Goal: Complete application form: Complete application form

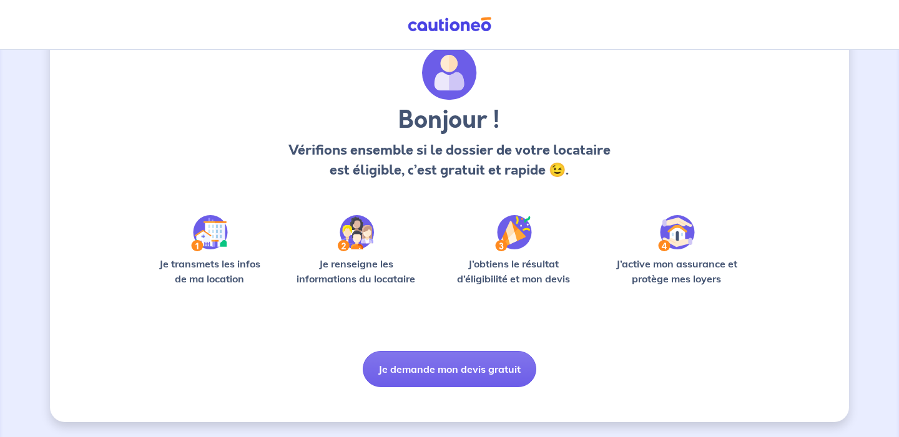
scroll to position [48, 0]
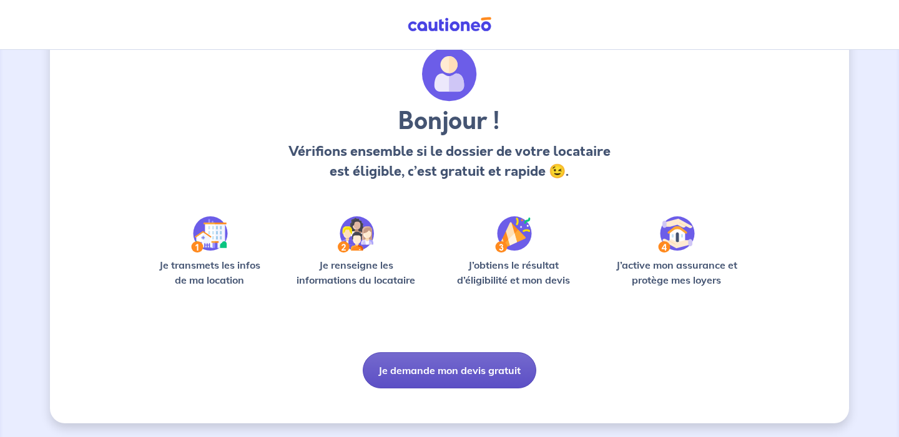
click at [433, 377] on button "Je demande mon devis gratuit" at bounding box center [449, 371] width 173 height 36
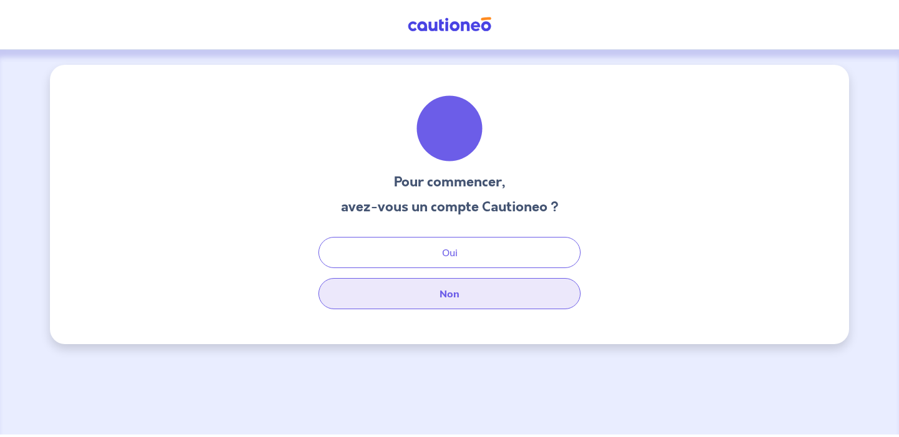
click at [428, 301] on button "Non" at bounding box center [449, 293] width 262 height 31
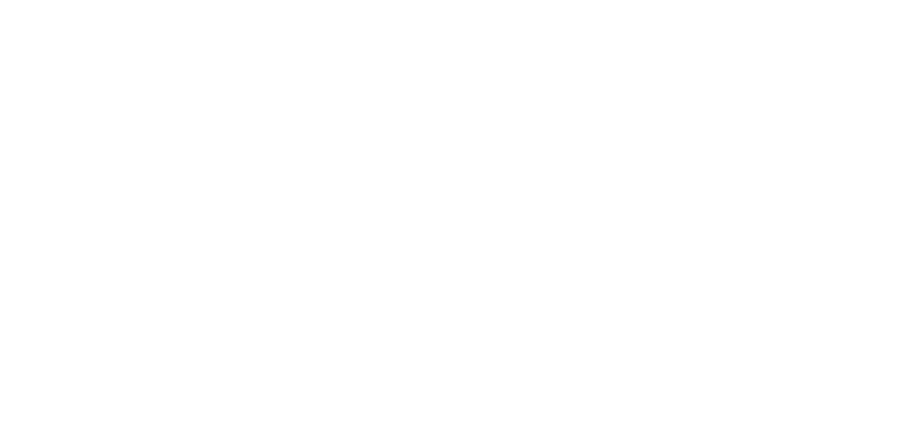
select select "FR"
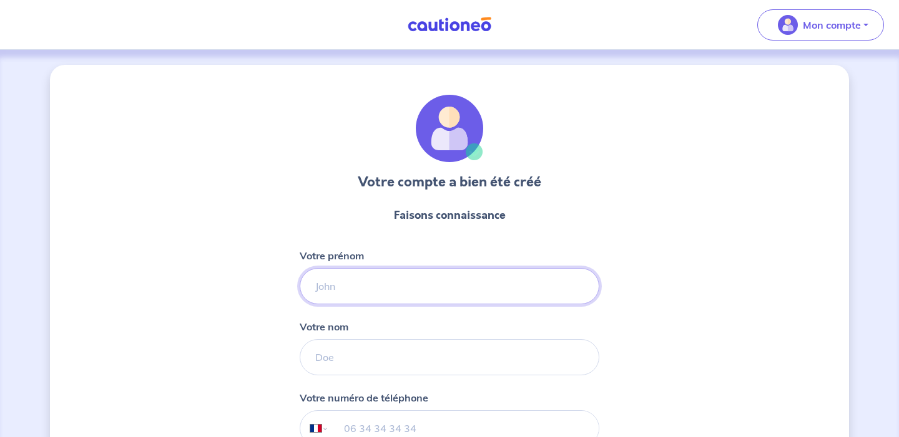
click at [472, 270] on input "Votre prénom" at bounding box center [450, 286] width 300 height 36
type input "[PERSON_NAME]"
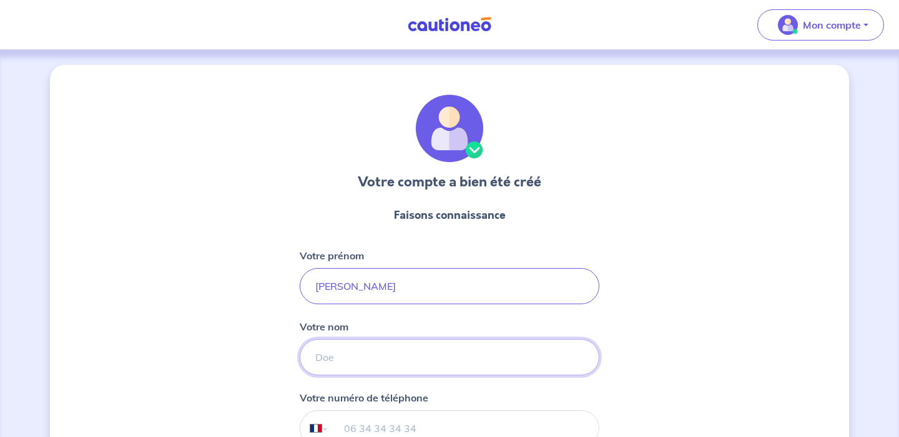
click at [411, 354] on input "Votre nom" at bounding box center [450, 357] width 300 height 36
type input "SAVARY"
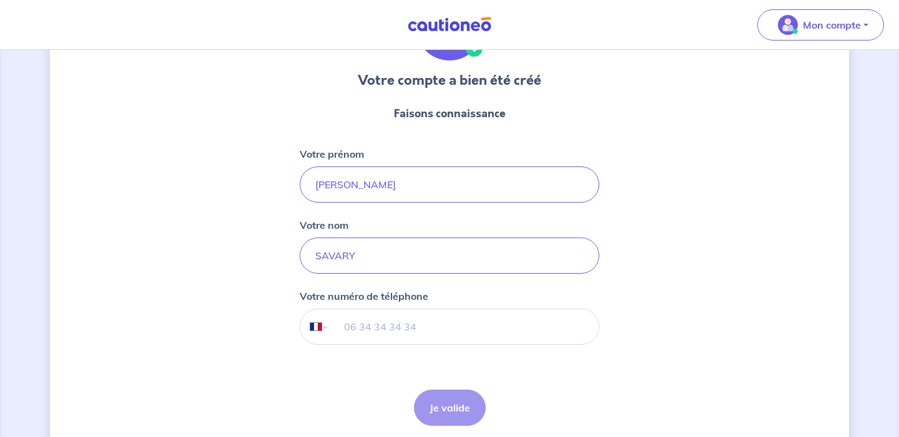
scroll to position [150, 0]
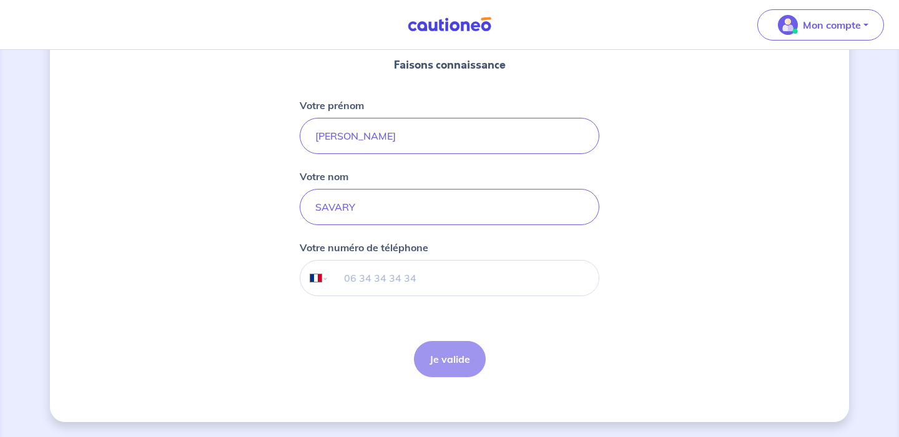
click at [436, 289] on input "tel" at bounding box center [464, 278] width 270 height 35
type input "0"
type input "06 65 54 35 92"
click at [448, 356] on button "Je valide" at bounding box center [450, 359] width 72 height 36
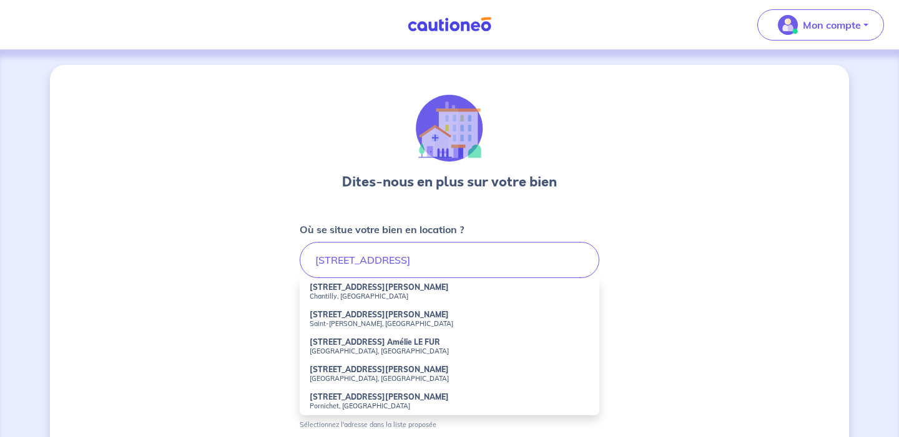
click at [382, 295] on small "Chantilly, [GEOGRAPHIC_DATA]" at bounding box center [449, 296] width 280 height 9
type input "[STREET_ADDRESS][PERSON_NAME]"
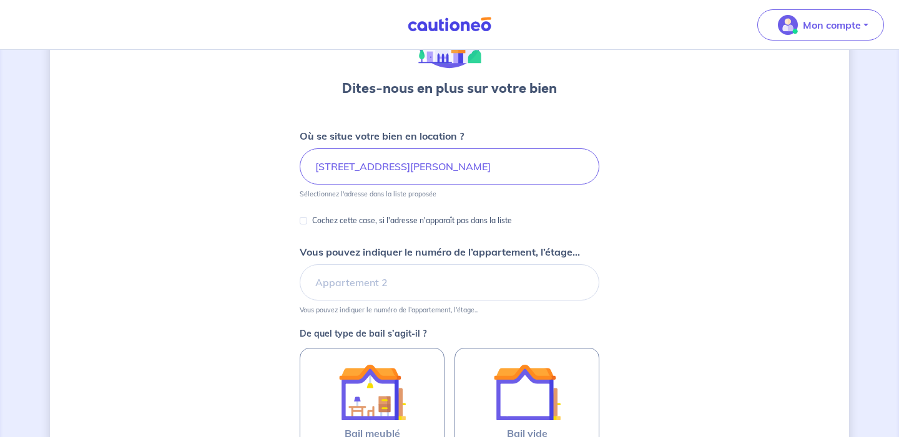
scroll to position [145, 0]
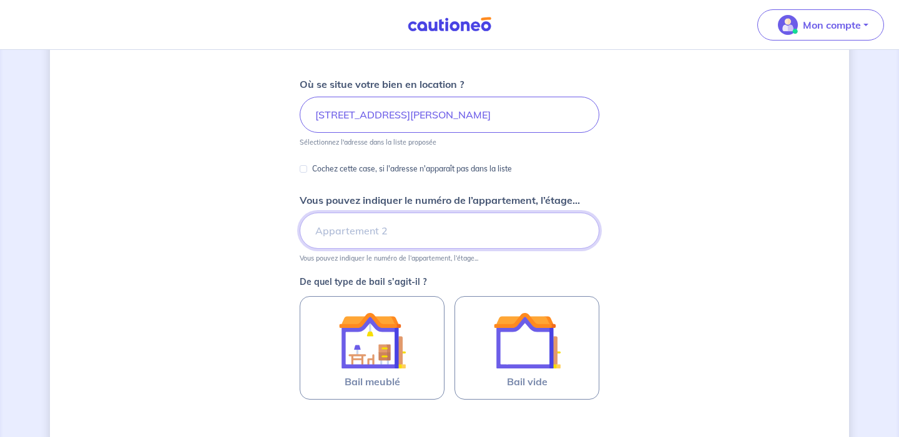
click at [468, 237] on input "Vous pouvez indiquer le numéro de l’appartement, l’étage..." at bounding box center [450, 231] width 300 height 36
type input "Bâtiment B, Escalier D, Etage 2, Appartement Gauche"
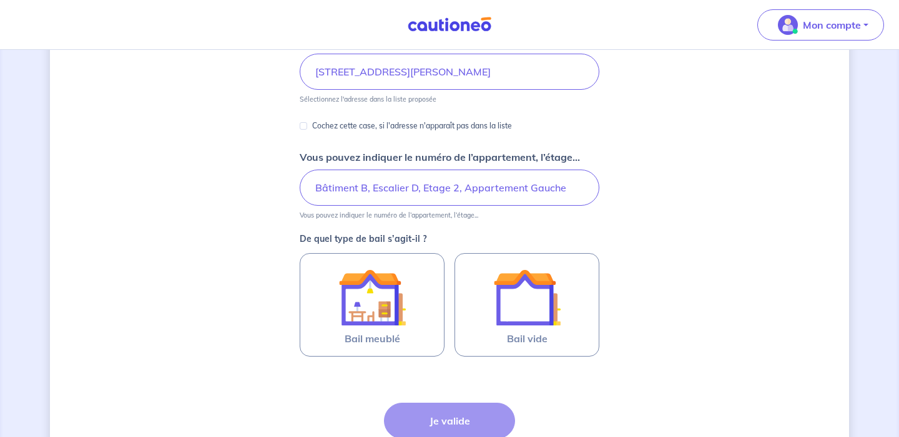
scroll to position [197, 0]
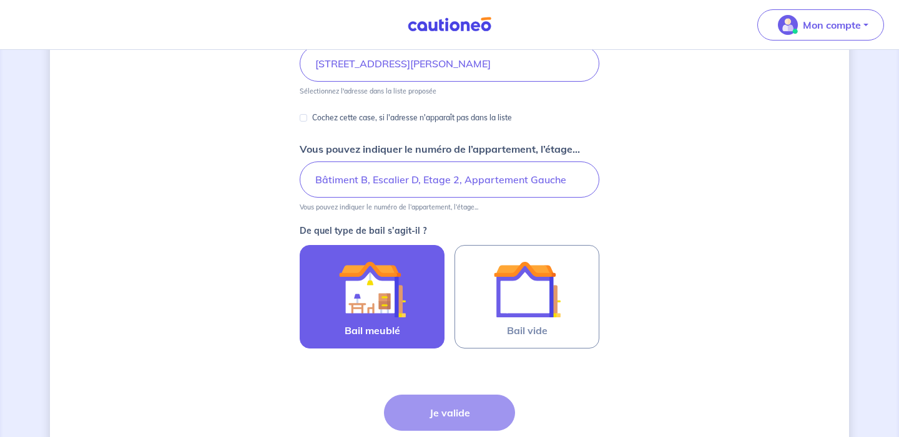
click at [386, 293] on img at bounding box center [371, 289] width 67 height 67
click at [0, 0] on input "Bail meublé" at bounding box center [0, 0] width 0 height 0
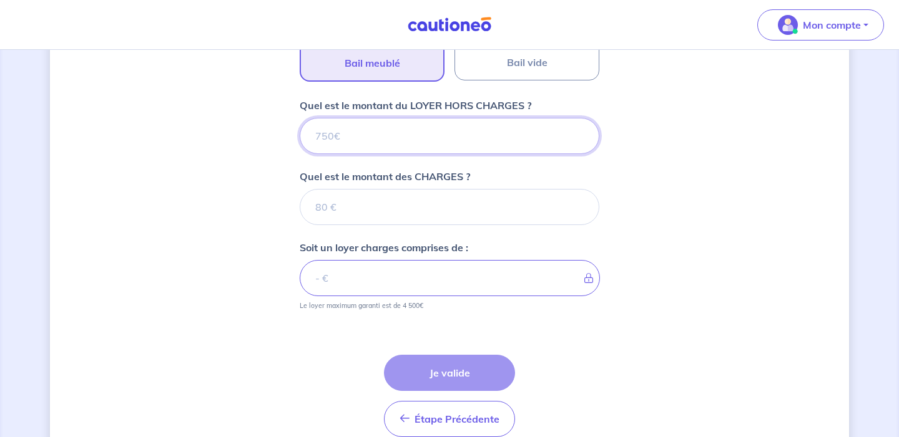
scroll to position [462, 0]
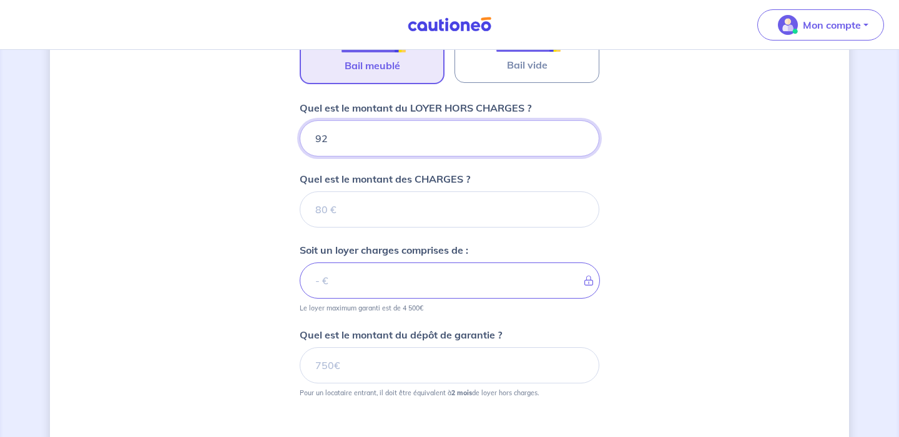
type input "920"
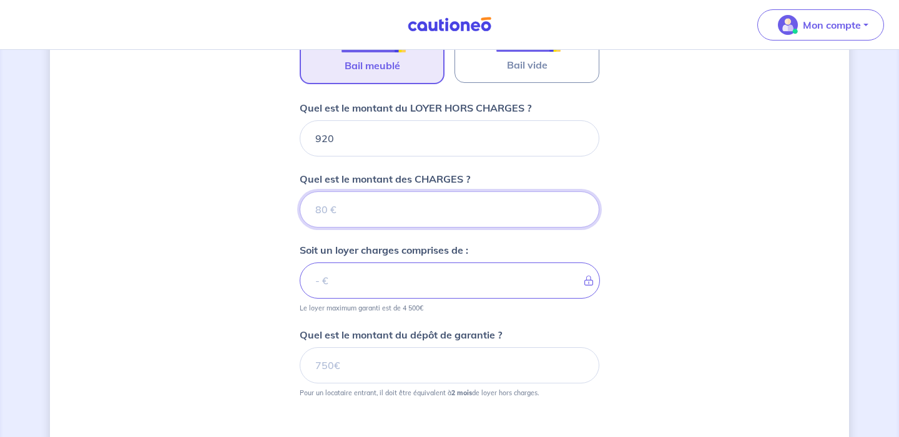
click at [399, 213] on input "Quel est le montant des CHARGES ?" at bounding box center [450, 210] width 300 height 36
type input "80"
type input "1000"
type input "80"
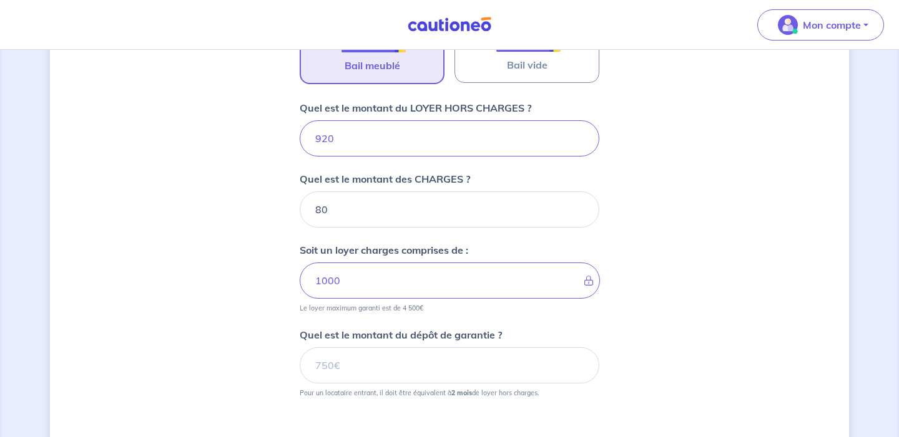
scroll to position [498, 0]
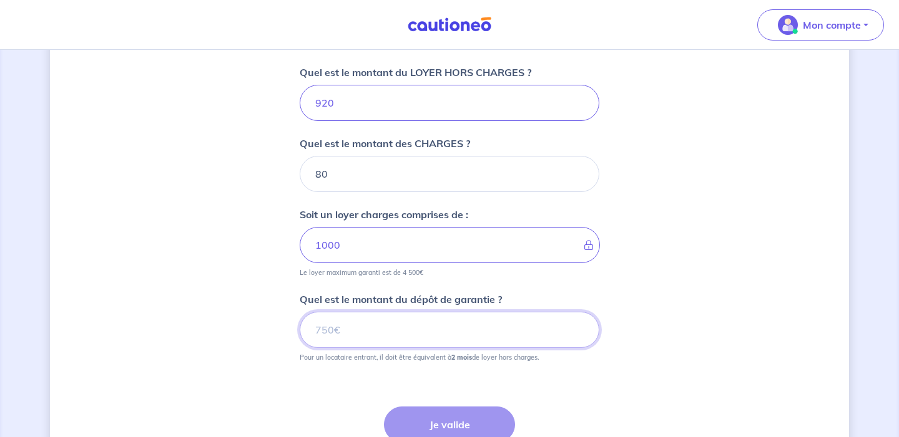
click at [411, 340] on input "Quel est le montant du dépôt de garantie ?" at bounding box center [450, 330] width 300 height 36
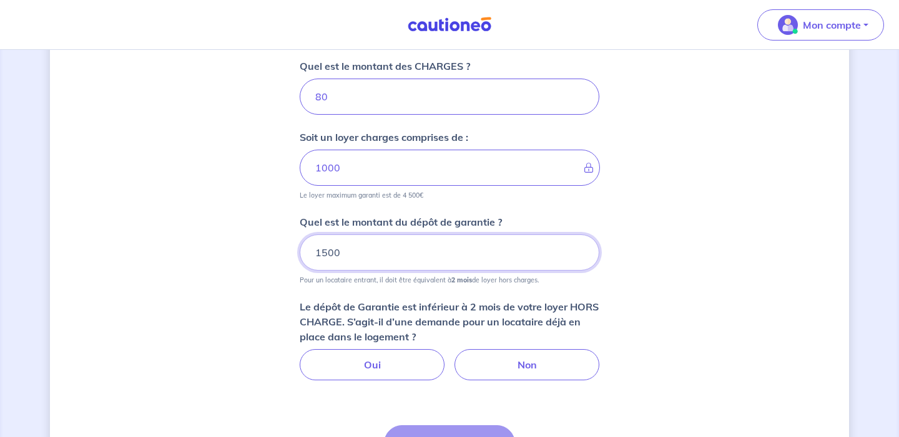
scroll to position [575, 0]
type input "1500"
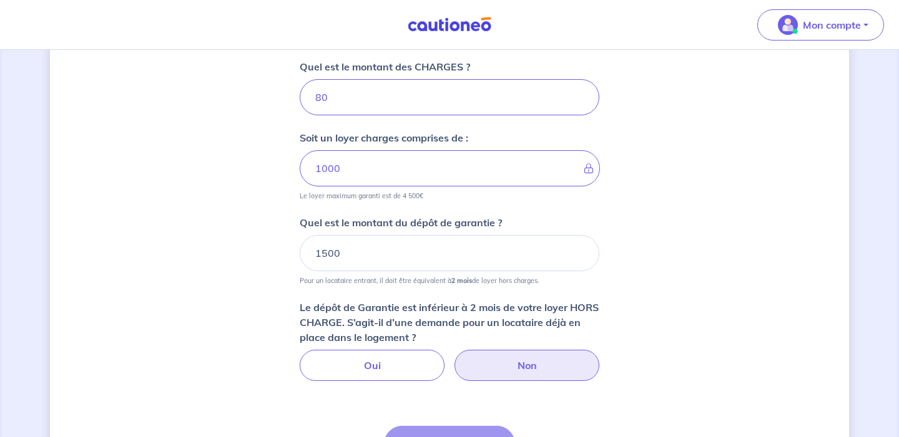
click at [510, 365] on label "Non" at bounding box center [526, 365] width 145 height 31
click at [454, 358] on input "Non" at bounding box center [450, 354] width 8 height 8
radio input "true"
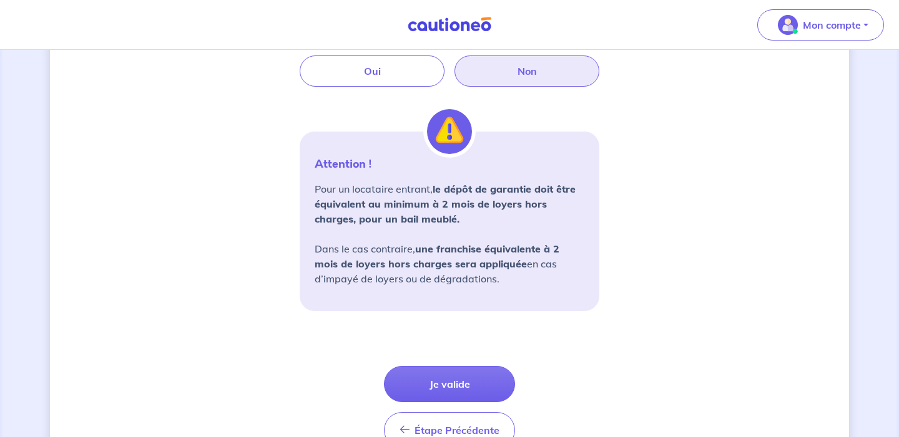
scroll to position [940, 0]
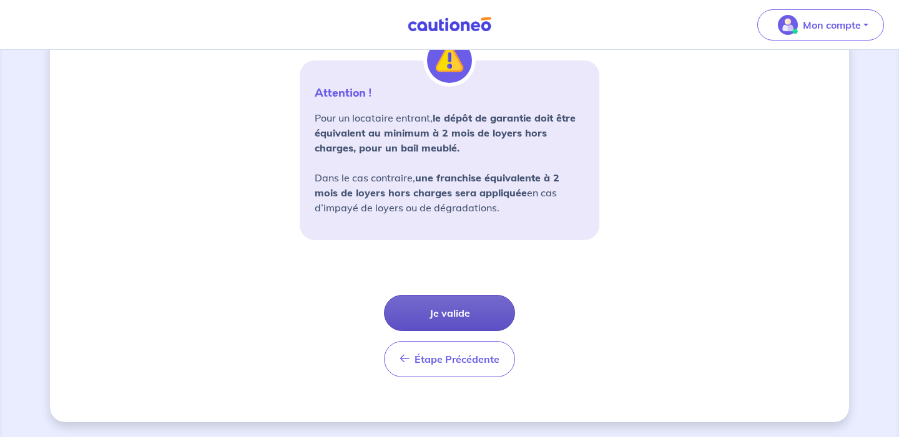
click at [462, 323] on button "Je valide" at bounding box center [449, 313] width 131 height 36
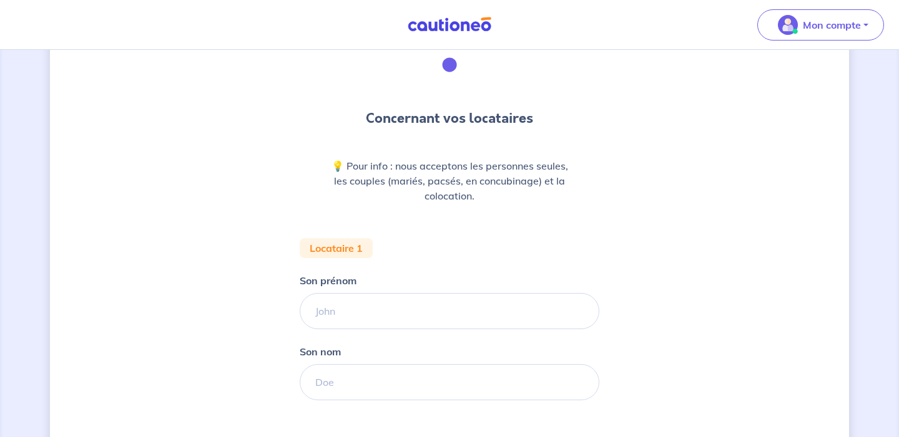
scroll to position [115, 0]
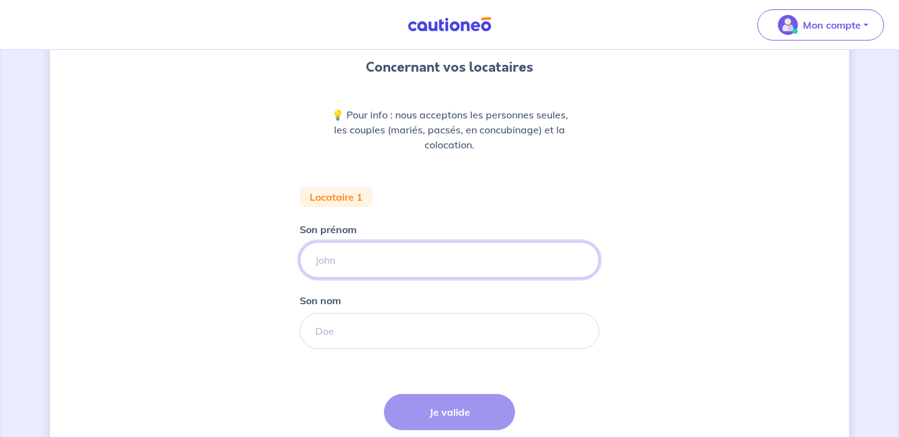
click at [442, 266] on input "Son prénom" at bounding box center [450, 260] width 300 height 36
type input "[PERSON_NAME]"
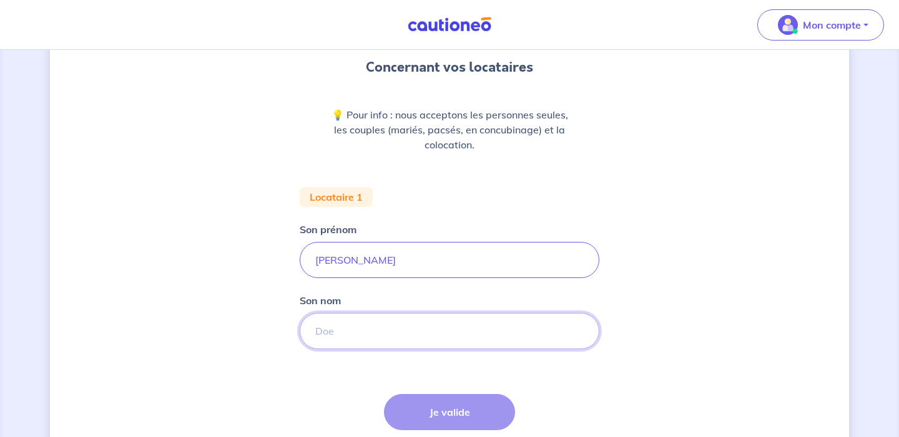
click at [344, 327] on input "Son nom" at bounding box center [450, 331] width 300 height 36
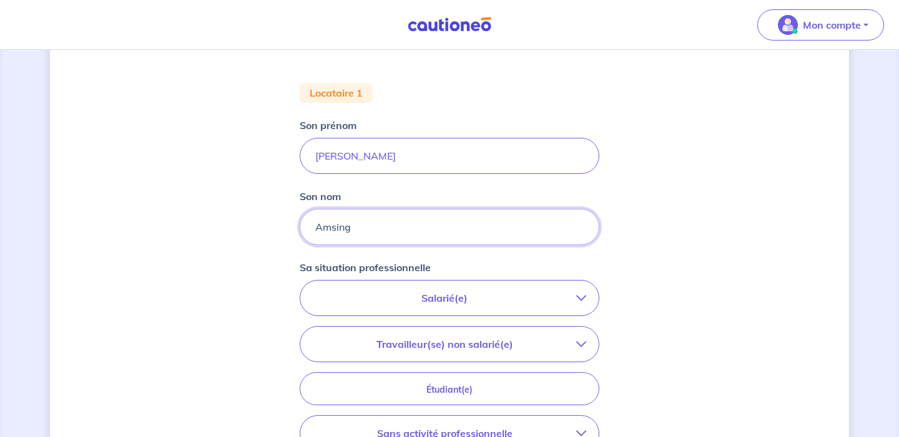
scroll to position [298, 0]
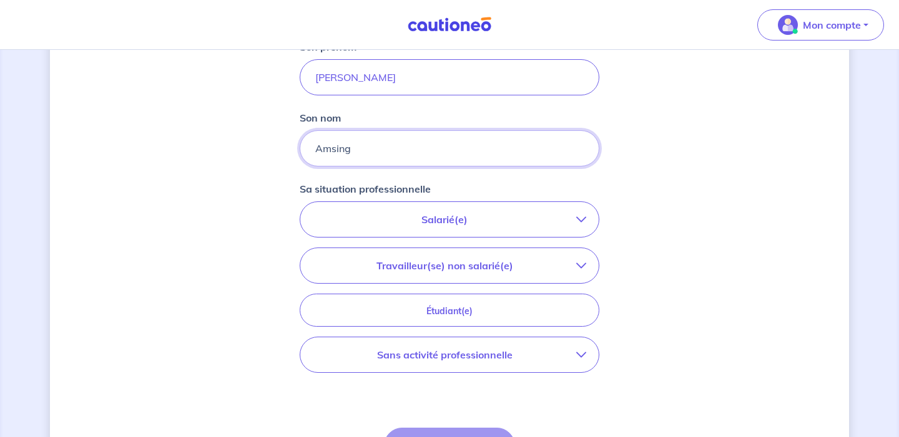
type input "Amsing"
click at [412, 216] on p "Salarié(e)" at bounding box center [444, 219] width 263 height 15
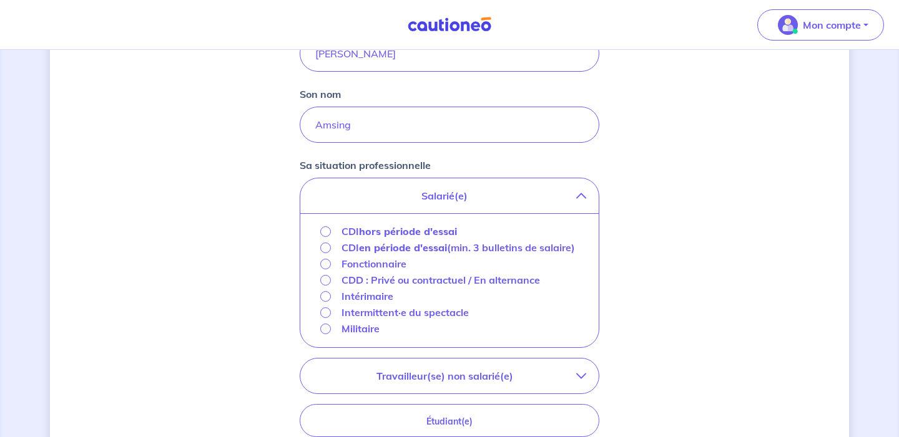
scroll to position [330, 0]
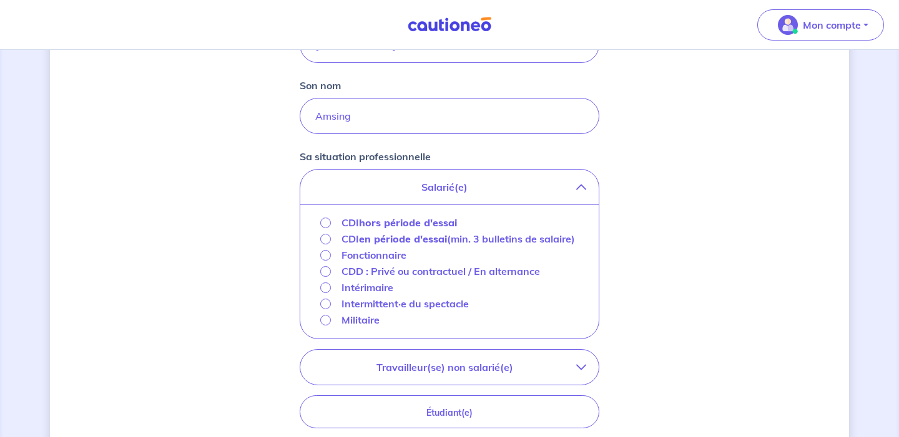
click at [387, 243] on strong "en période d'essai" at bounding box center [403, 239] width 88 height 12
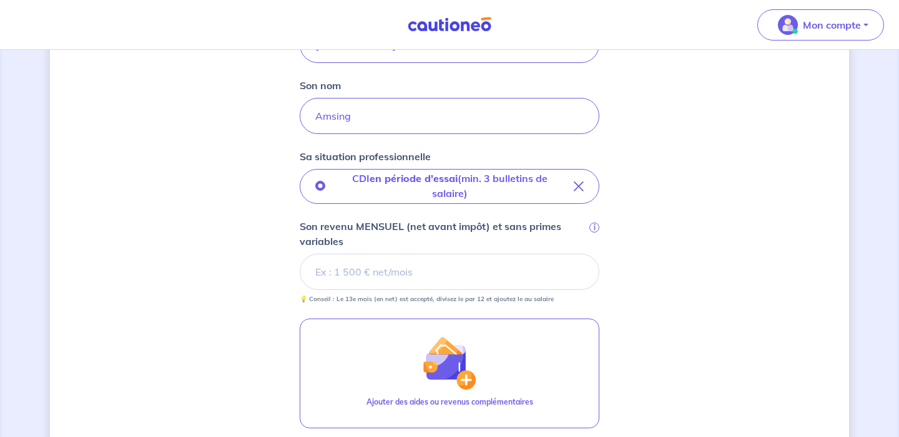
scroll to position [351, 0]
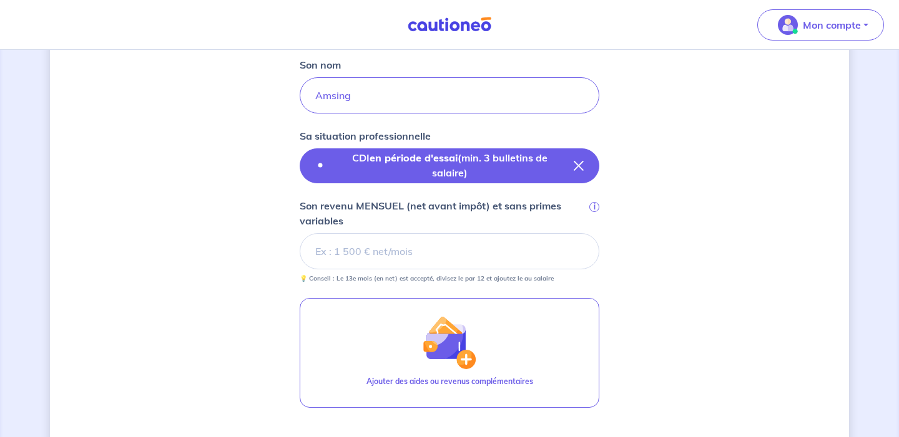
click at [581, 167] on icon "button" at bounding box center [578, 166] width 10 height 10
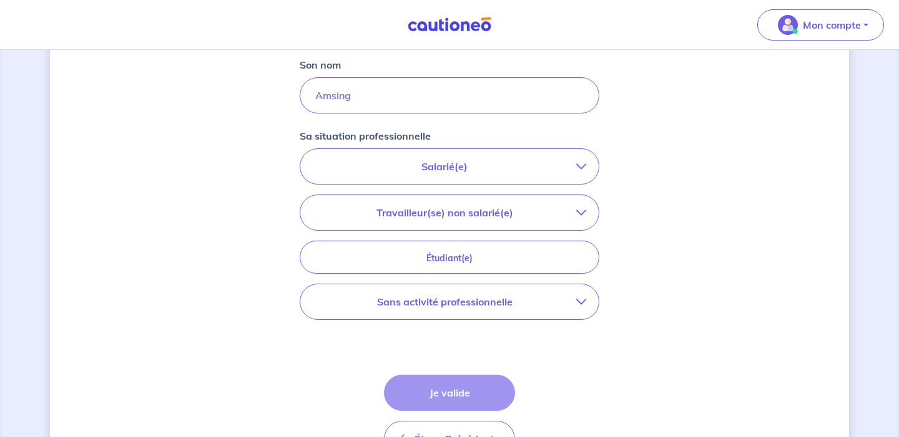
click at [446, 174] on button "Salarié(e)" at bounding box center [449, 166] width 298 height 35
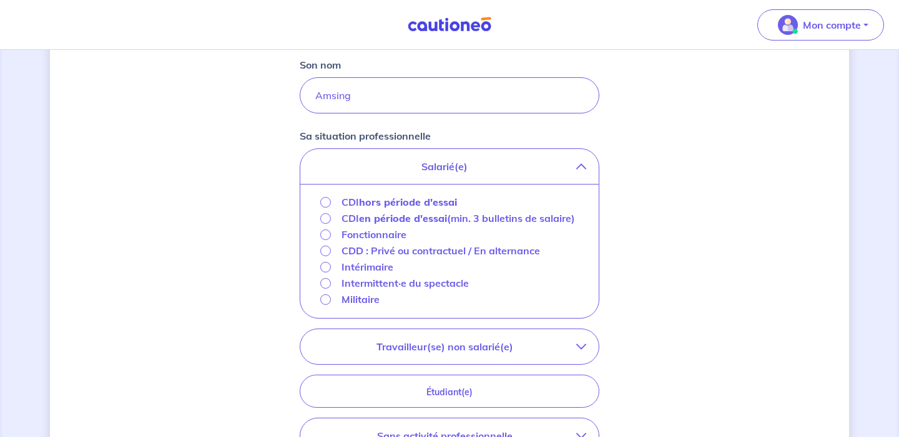
click at [621, 250] on div "Concernant vos locataires 💡 Pour info : nous acceptons les personnes seules, le…" at bounding box center [449, 175] width 799 height 922
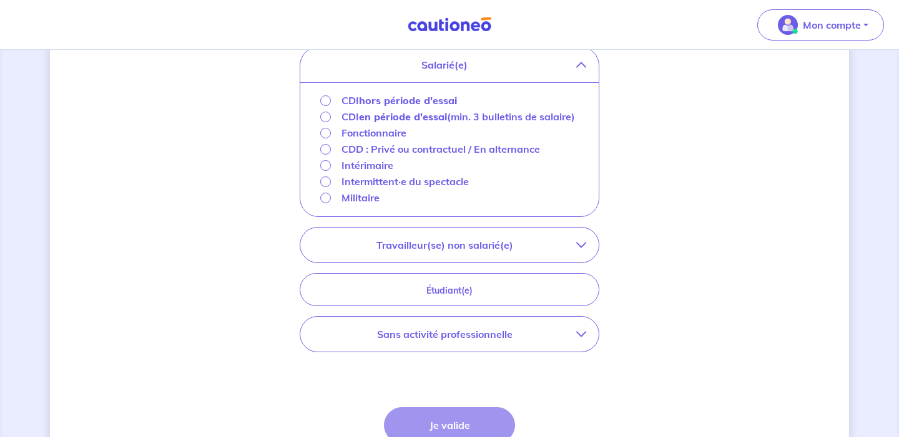
scroll to position [487, 0]
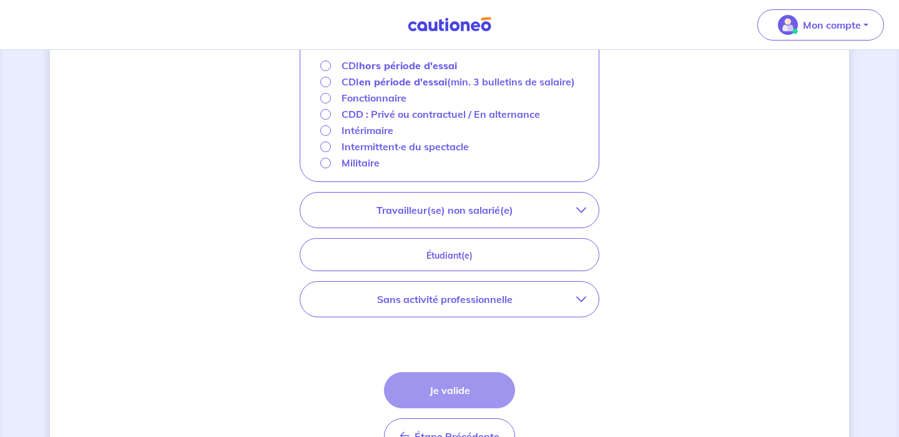
click at [511, 218] on p "Travailleur(se) non salarié(e)" at bounding box center [444, 210] width 263 height 15
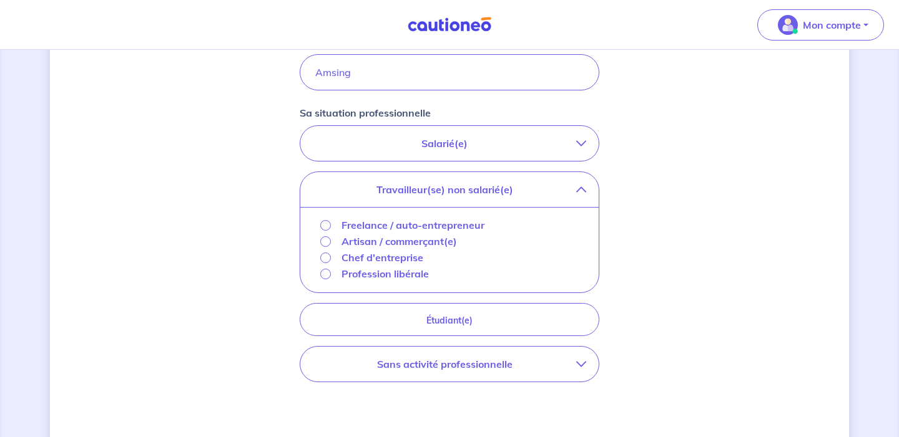
scroll to position [354, 0]
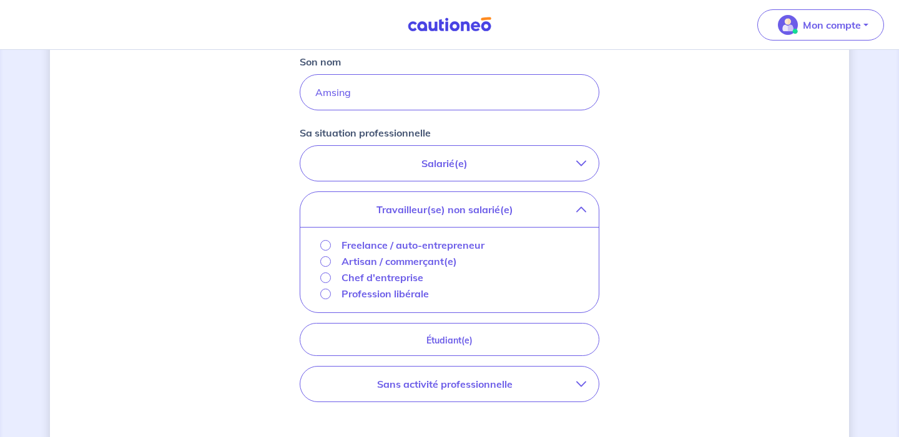
click at [432, 162] on p "Salarié(e)" at bounding box center [444, 163] width 263 height 15
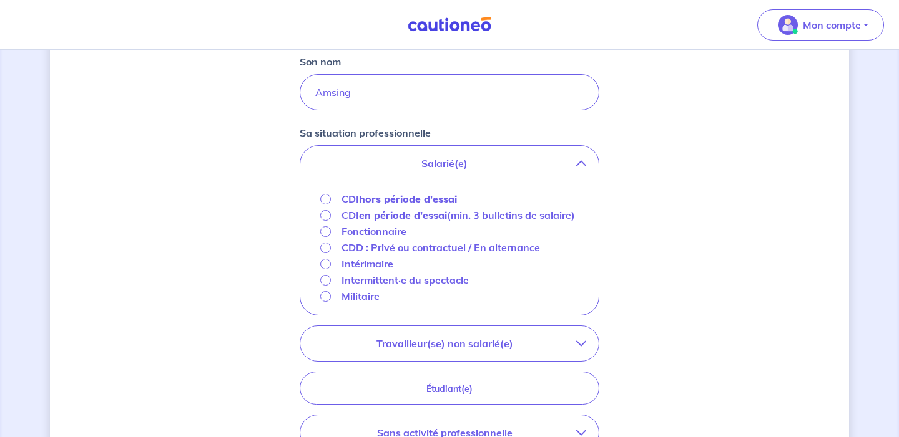
click at [397, 198] on strong "hors période d'essai" at bounding box center [408, 199] width 98 height 12
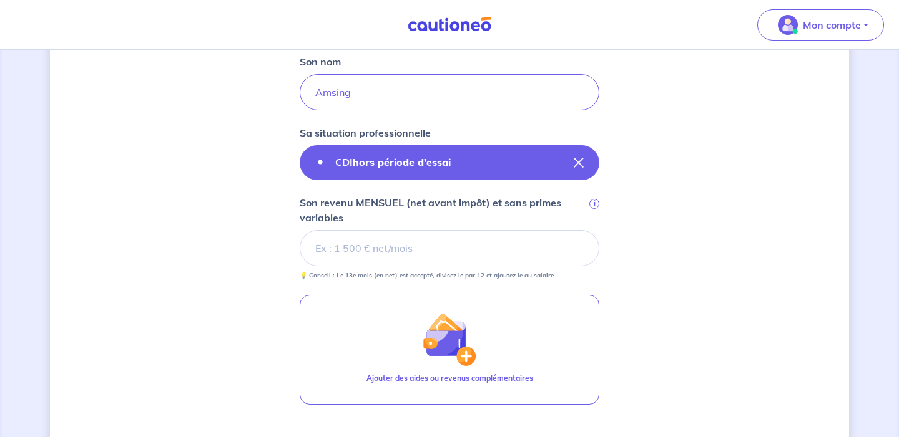
click at [388, 170] on div "CDI hors période d'essai" at bounding box center [387, 163] width 145 height 16
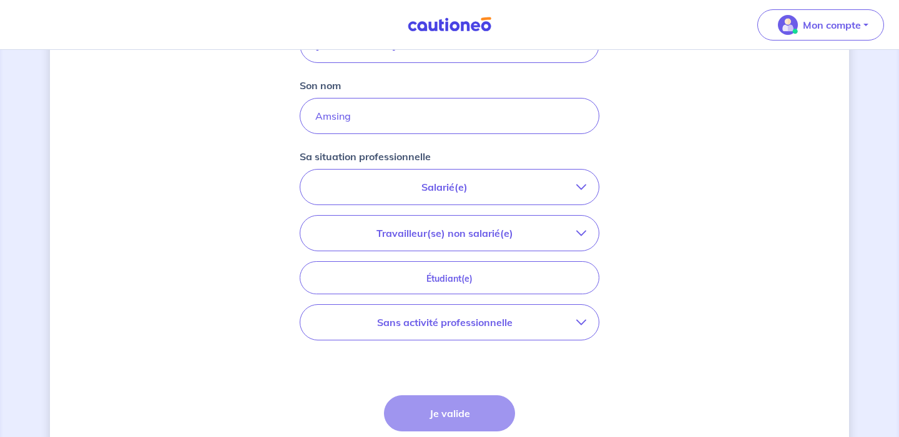
scroll to position [306, 0]
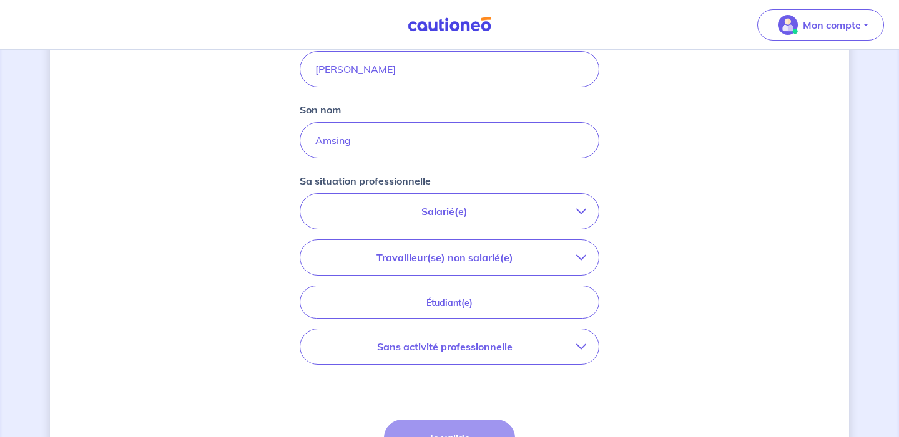
click at [462, 215] on p "Salarié(e)" at bounding box center [444, 211] width 263 height 15
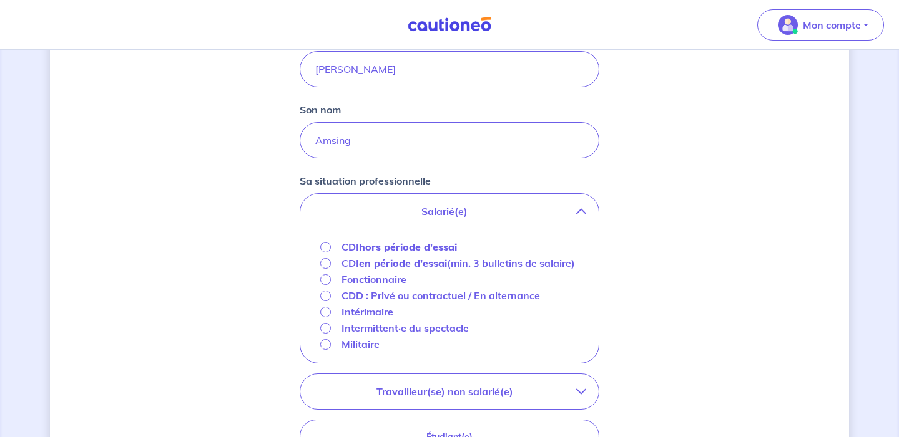
click at [704, 151] on div "Concernant vos locataires 💡 Pour info : nous acceptons les personnes seules, le…" at bounding box center [449, 220] width 799 height 922
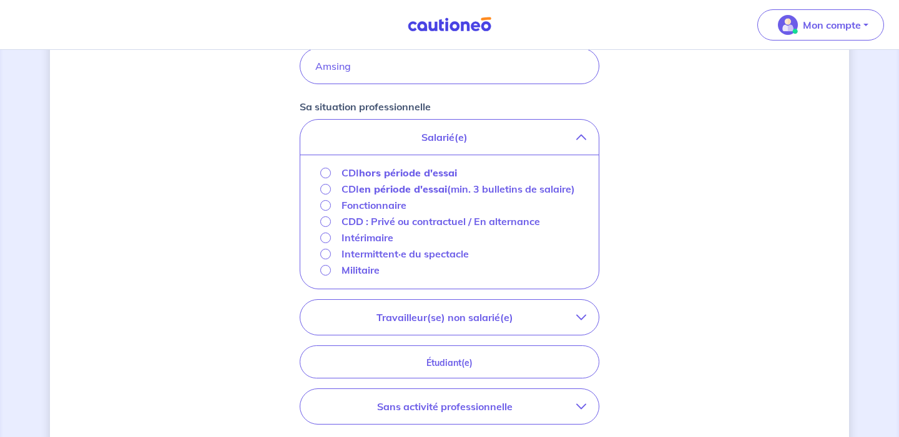
scroll to position [409, 0]
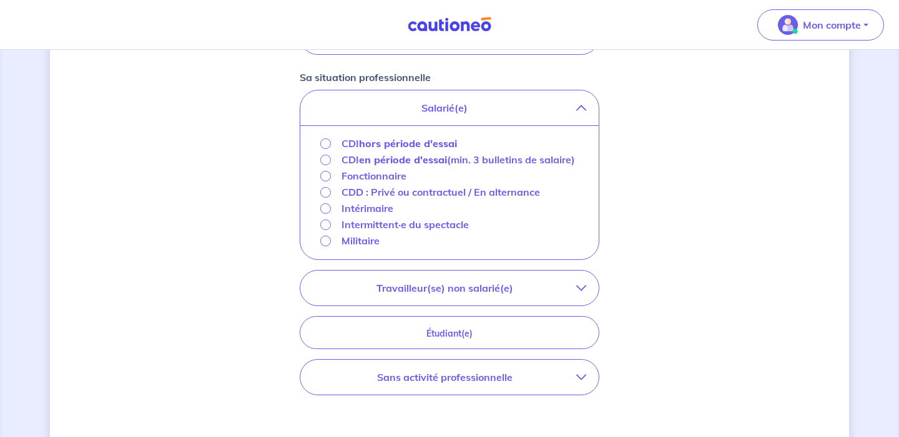
click at [505, 385] on p "Sans activité professionnelle" at bounding box center [444, 377] width 263 height 15
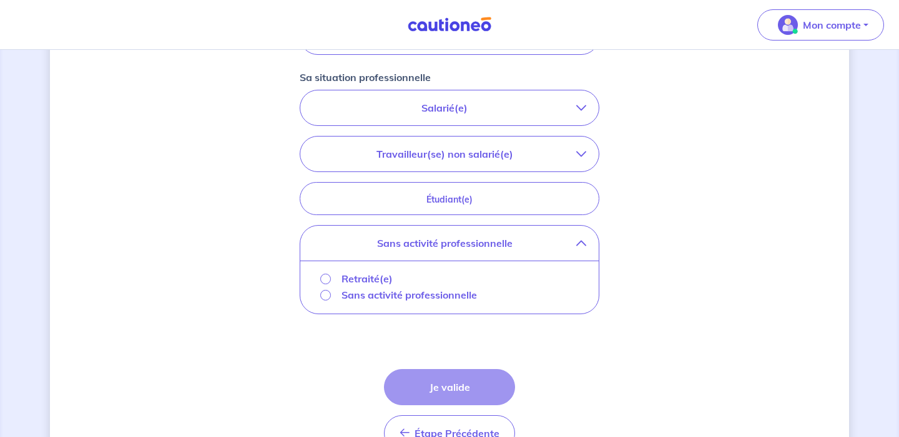
click at [447, 294] on p "Sans activité professionnelle" at bounding box center [408, 295] width 135 height 15
